Goal: Task Accomplishment & Management: Use online tool/utility

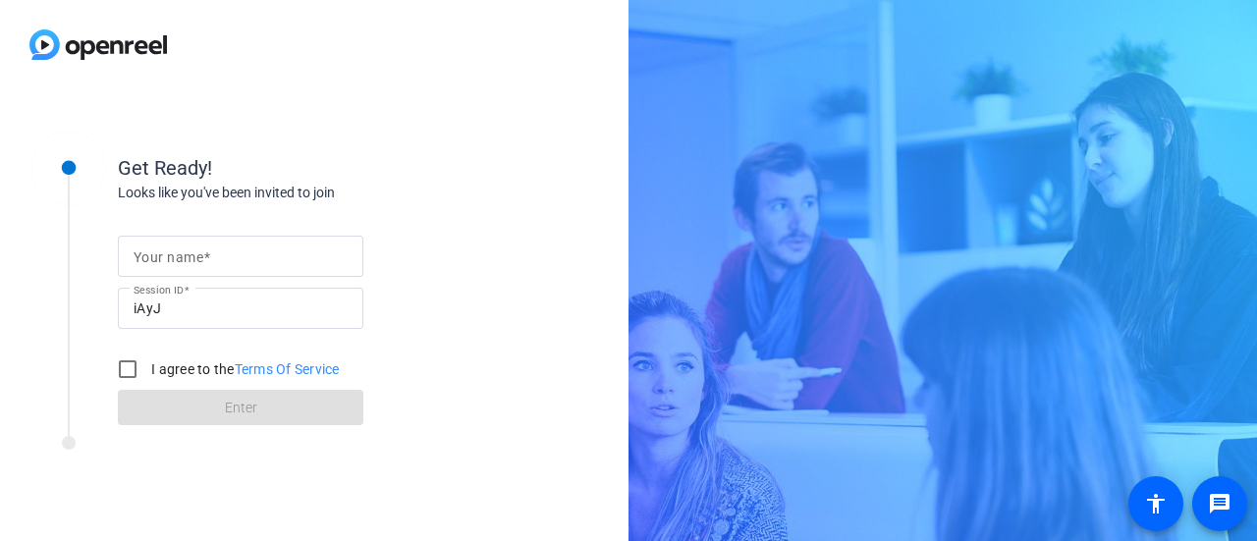
click at [216, 253] on input "Your name" at bounding box center [241, 257] width 214 height 24
type input "[PERSON_NAME]"
click at [118, 367] on input "I agree to the Terms Of Service" at bounding box center [127, 369] width 39 height 39
checkbox input "true"
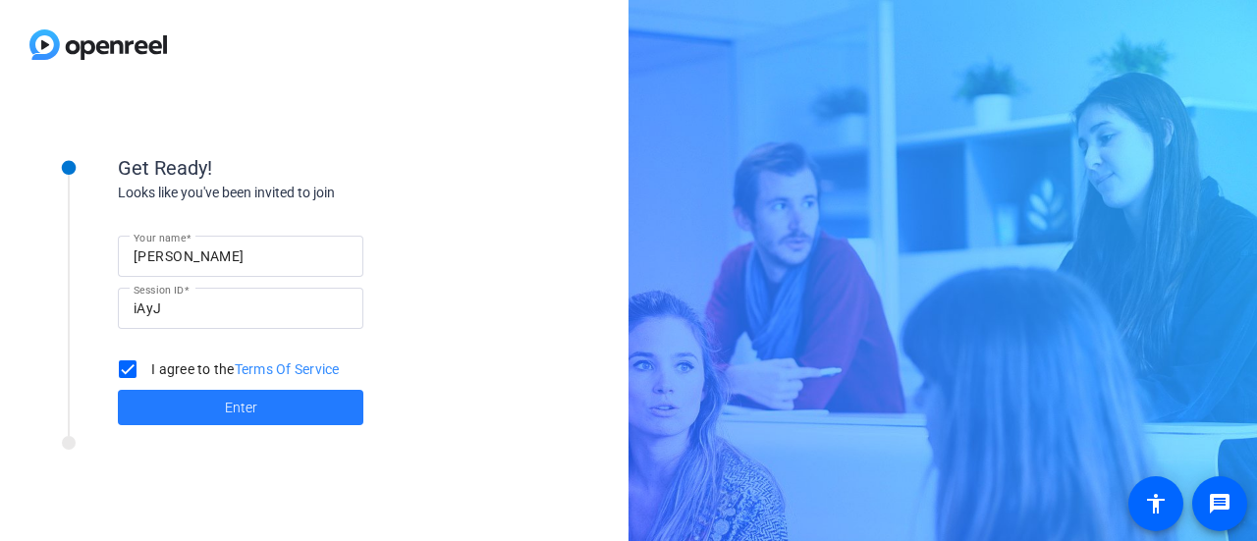
click at [206, 406] on span at bounding box center [241, 407] width 246 height 47
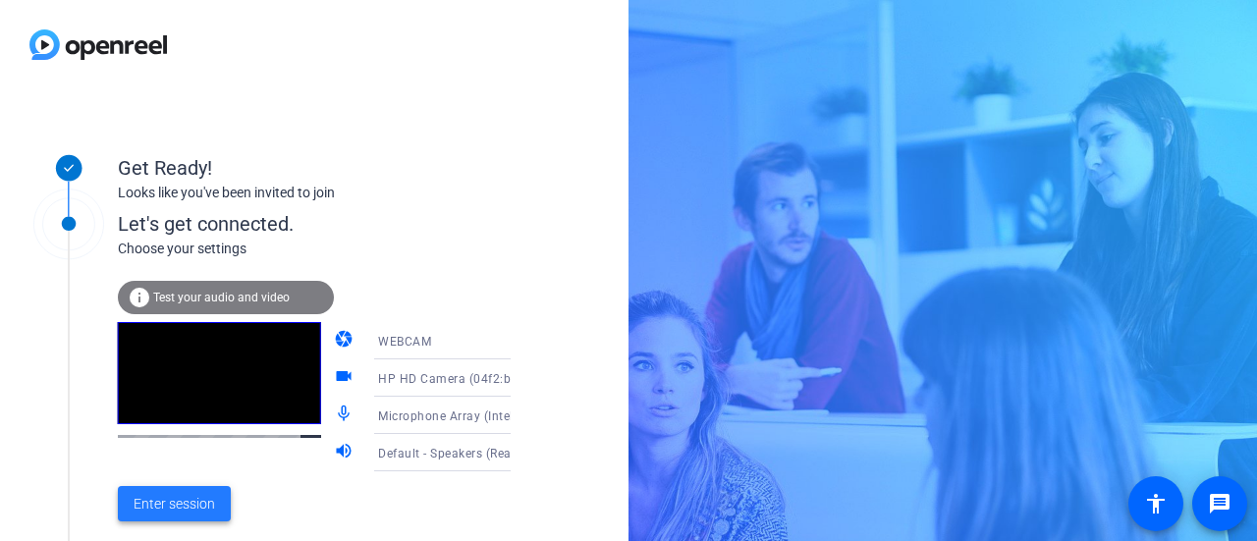
click at [191, 496] on span "Enter session" at bounding box center [175, 504] width 82 height 21
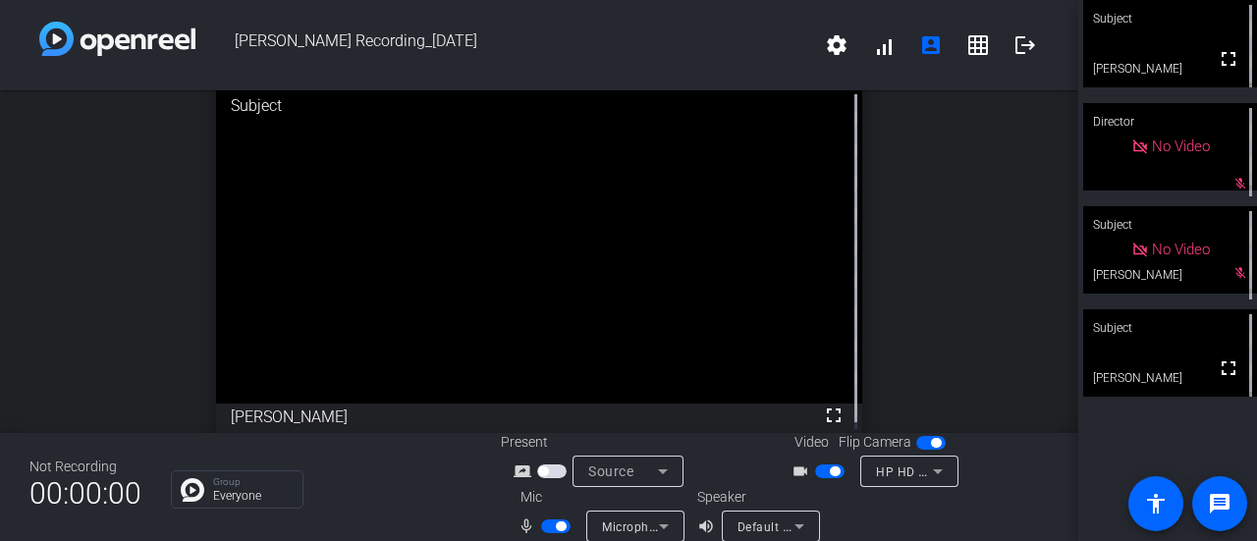
scroll to position [7, 0]
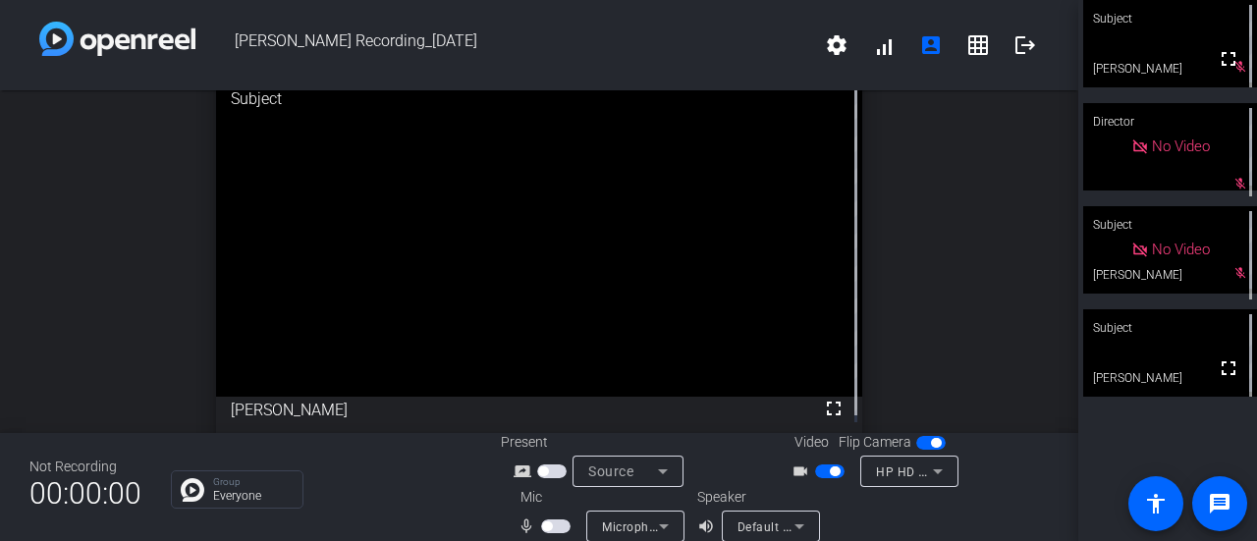
click at [830, 472] on span "button" at bounding box center [835, 471] width 10 height 10
click at [557, 528] on span "button" at bounding box center [555, 527] width 29 height 14
click at [557, 528] on span "button" at bounding box center [561, 526] width 10 height 10
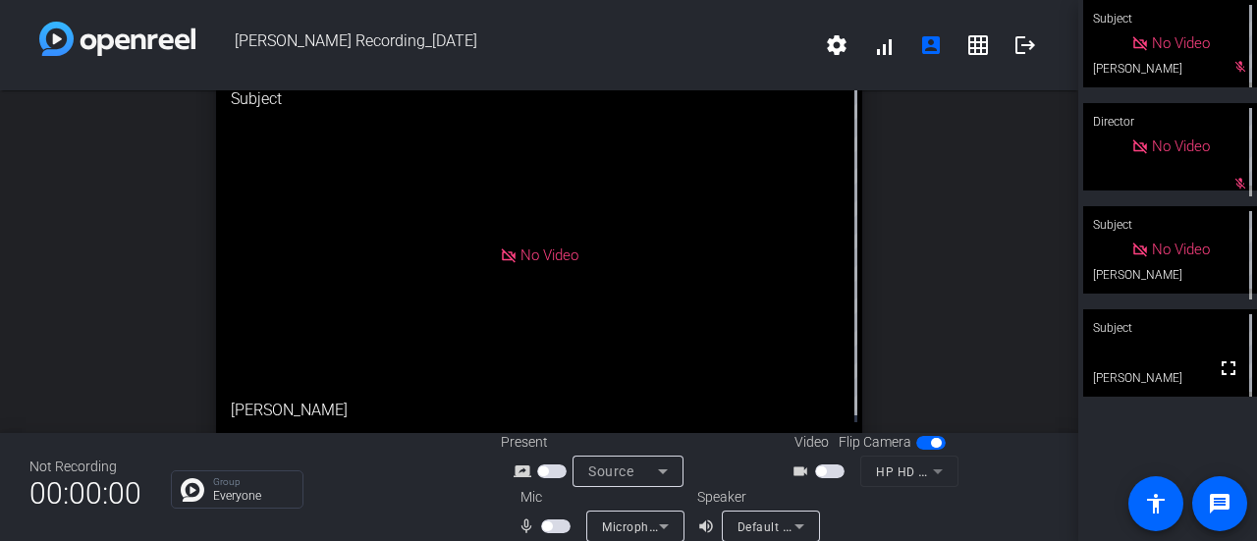
click at [550, 470] on span "button" at bounding box center [551, 472] width 29 height 14
click at [553, 525] on span "button" at bounding box center [555, 527] width 29 height 14
click at [552, 470] on span "button" at bounding box center [551, 472] width 29 height 14
click at [560, 474] on span "button" at bounding box center [551, 472] width 29 height 14
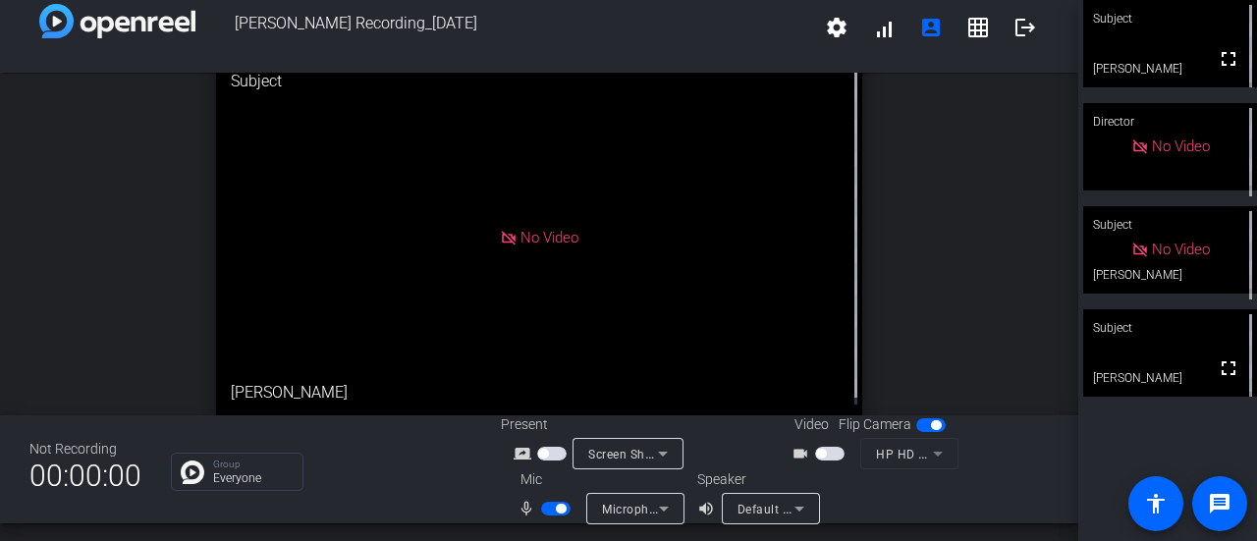
scroll to position [23, 0]
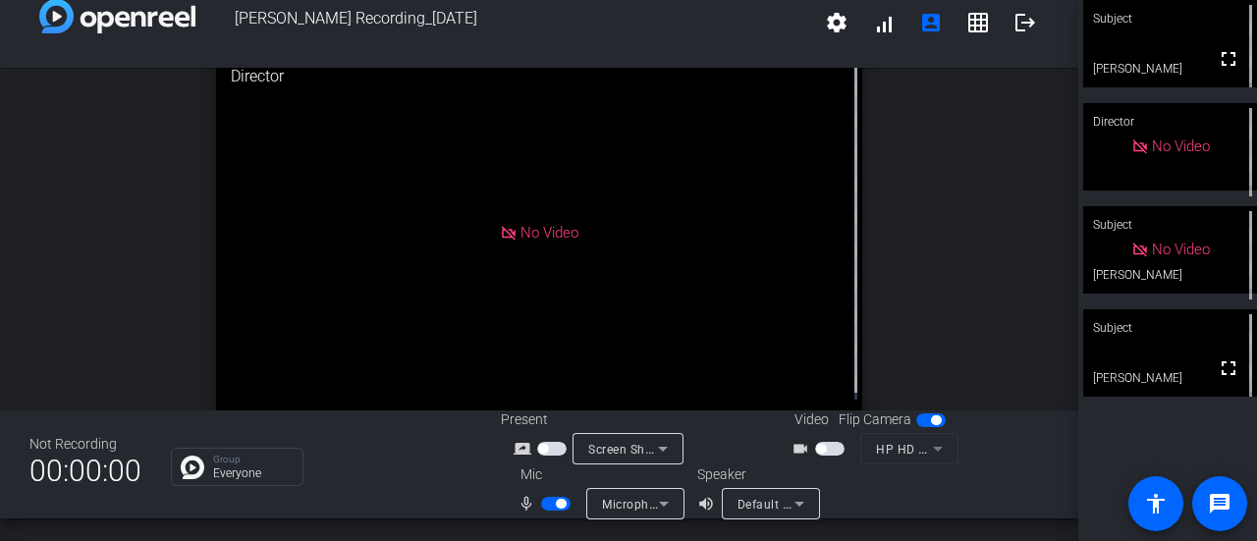
click at [835, 449] on span "button" at bounding box center [829, 449] width 29 height 14
